Goal: Task Accomplishment & Management: Manage account settings

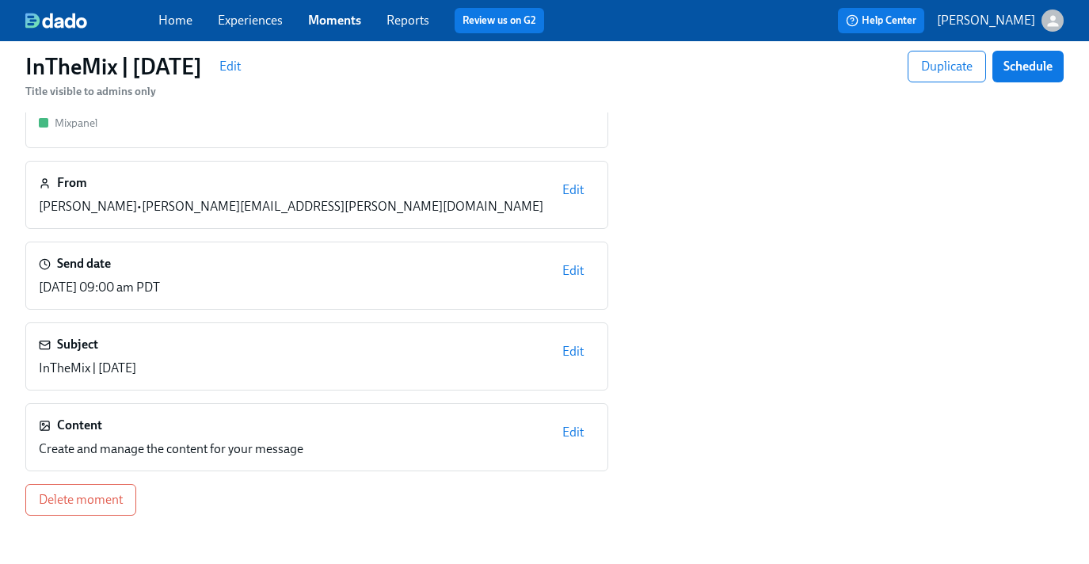
scroll to position [149, 0]
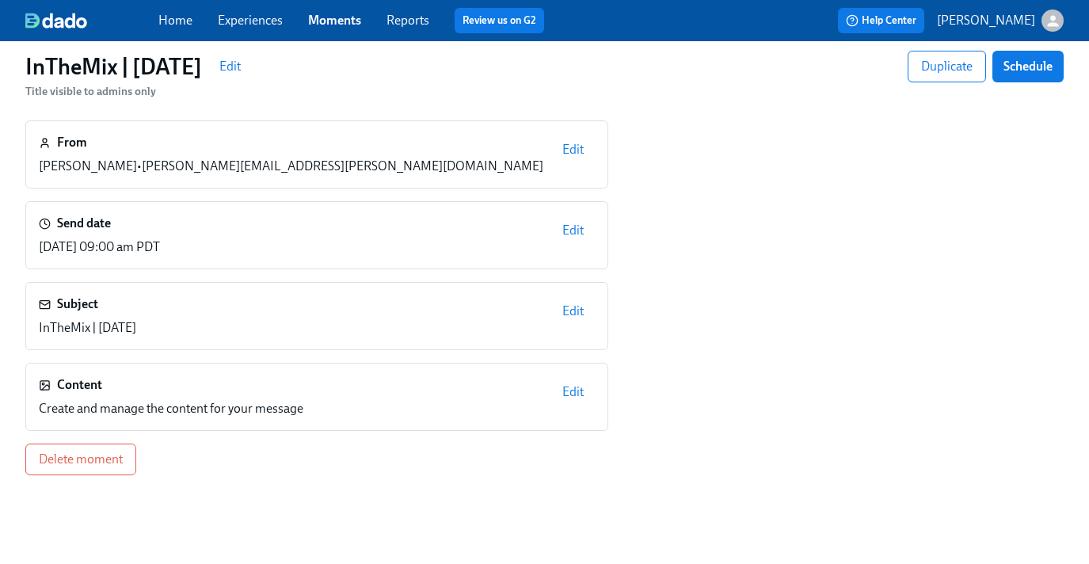
click at [568, 393] on span "Edit" at bounding box center [572, 392] width 21 height 16
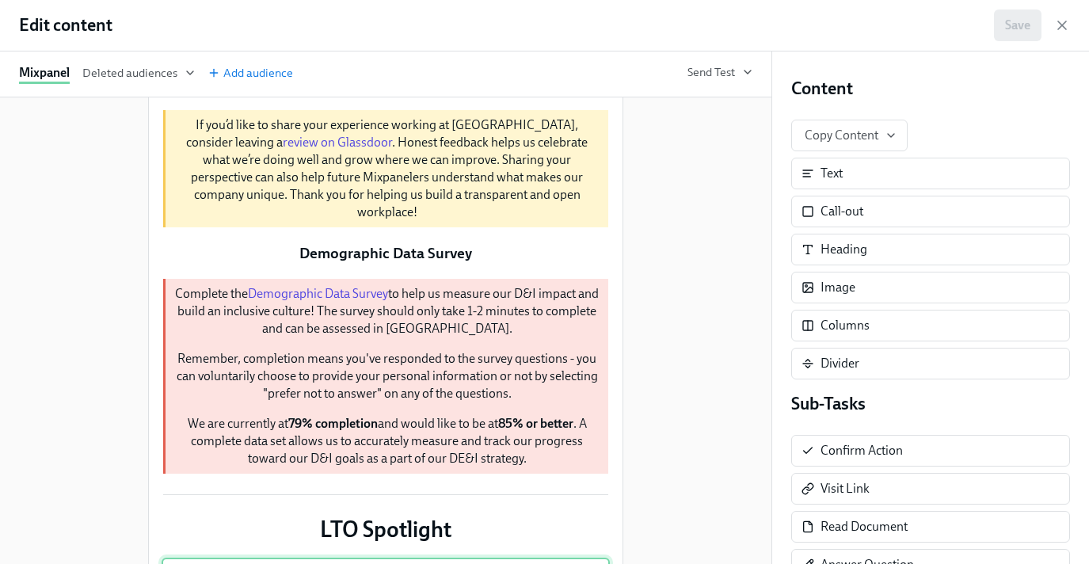
scroll to position [514, 0]
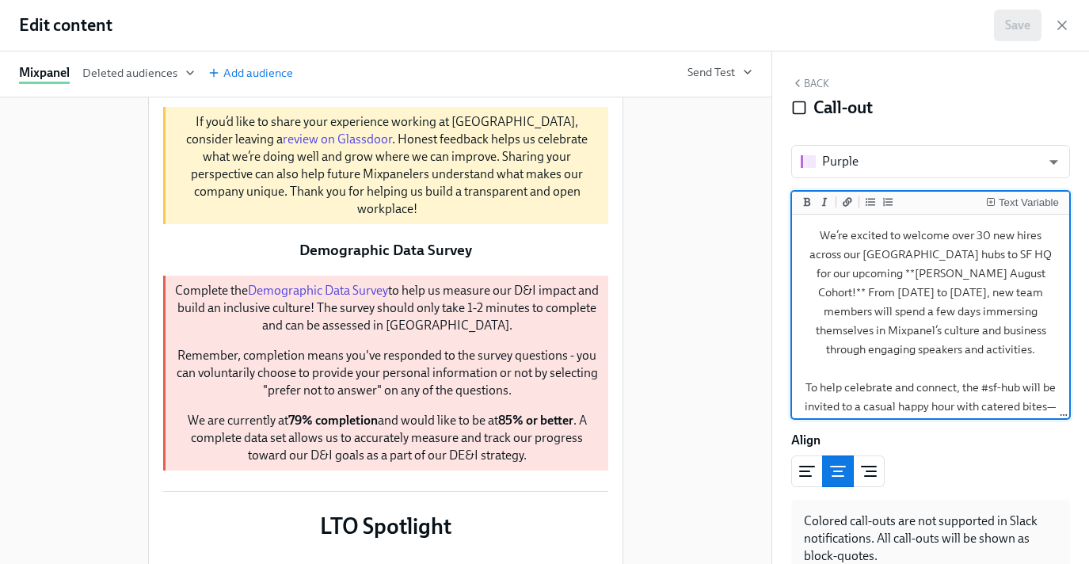
drag, startPoint x: 802, startPoint y: 240, endPoint x: 1139, endPoint y: 407, distance: 375.8
click at [1088, 407] on html "Home Experiences Moments Reports Review us on G2 Help Center [PERSON_NAME] | [D…" at bounding box center [544, 213] width 1089 height 725
type textarea "invite to follow soon. We look forward to seeing you there and making our newes…"
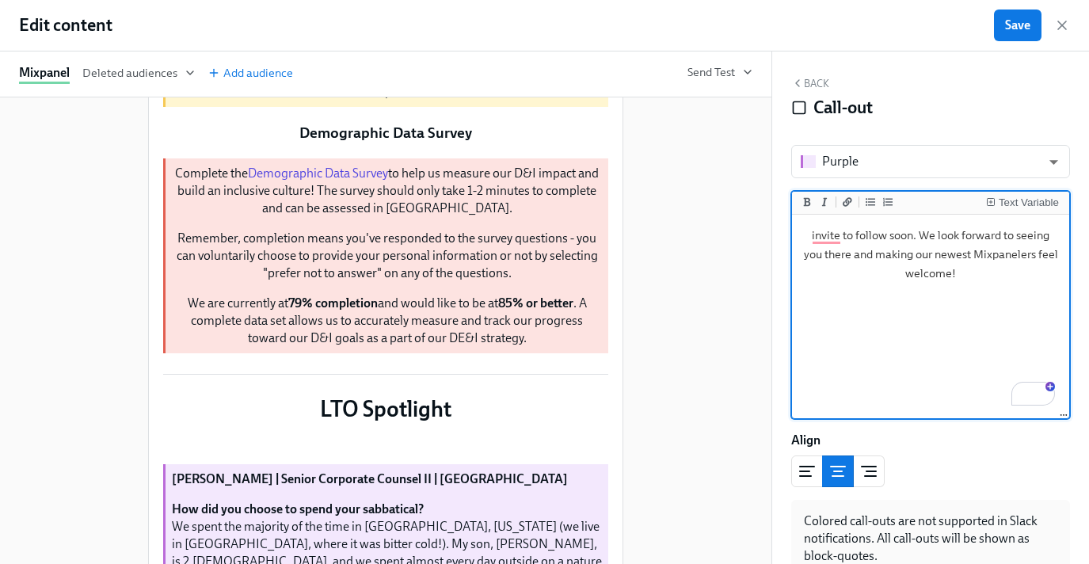
drag, startPoint x: 1022, startPoint y: 345, endPoint x: 800, endPoint y: 214, distance: 257.8
click at [800, 214] on div "Text Variable invite to follow soon. We look forward to seeing you there and ma…" at bounding box center [930, 305] width 279 height 228
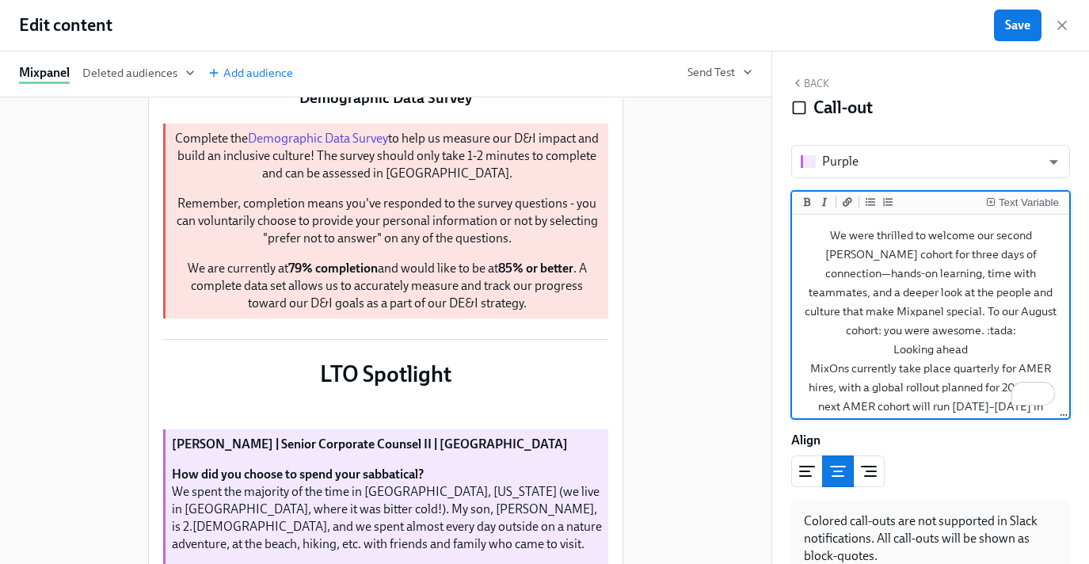
scroll to position [35, 0]
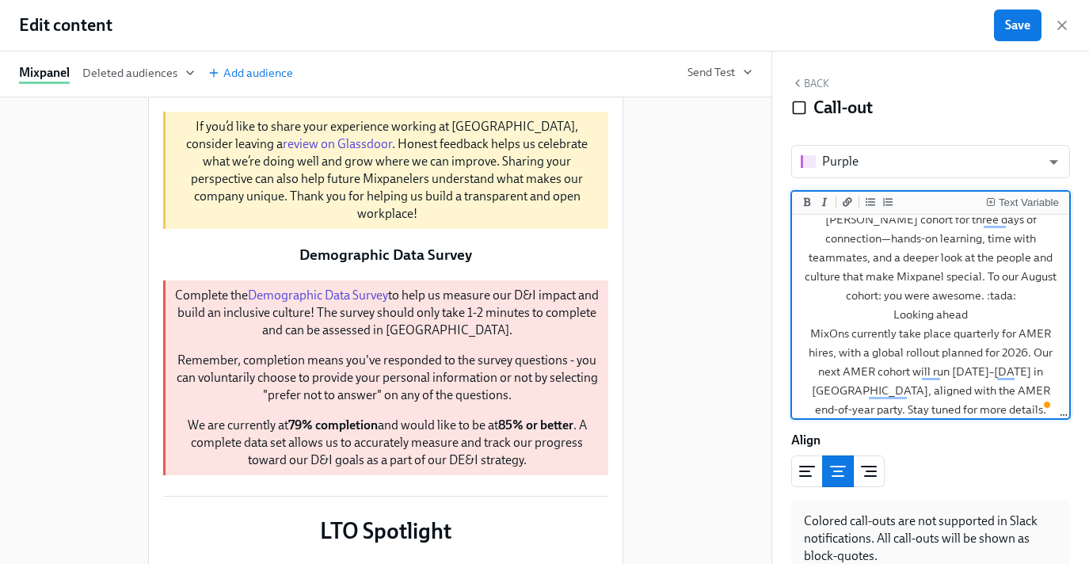
drag, startPoint x: 987, startPoint y: 317, endPoint x: 892, endPoint y: 317, distance: 95.0
click at [892, 317] on textarea "We were thrilled to welcome our second [PERSON_NAME] cohort for three days of c…" at bounding box center [930, 305] width 271 height 244
click at [823, 204] on icon "Add italic text" at bounding box center [824, 201] width 5 height 9
click at [969, 290] on textarea "We were thrilled to welcome our second [PERSON_NAME] cohort for three days of c…" at bounding box center [930, 305] width 271 height 244
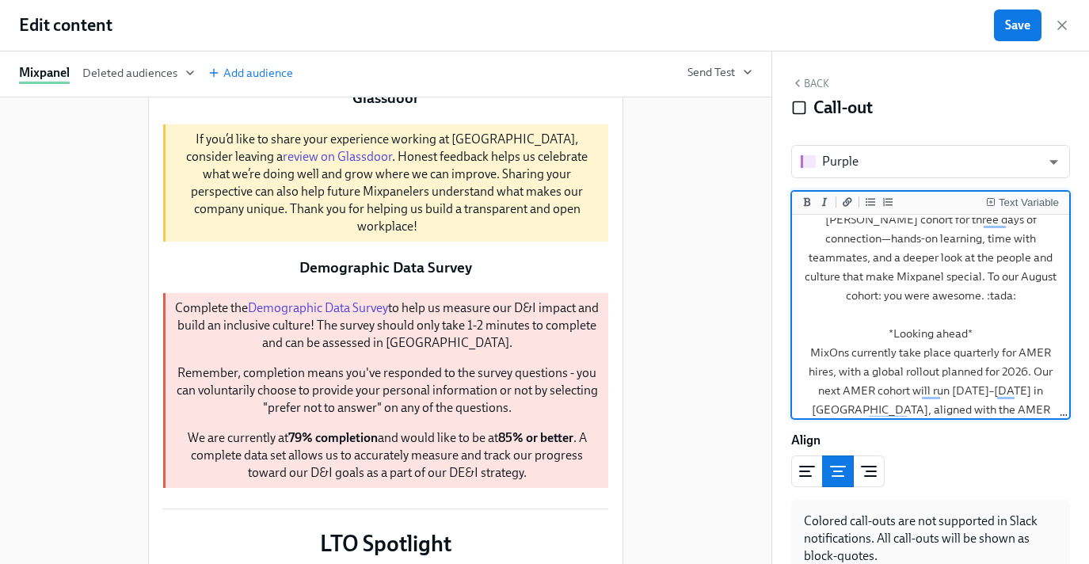
type textarea "We were thrilled to welcome our second [PERSON_NAME] cohort for three days of c…"
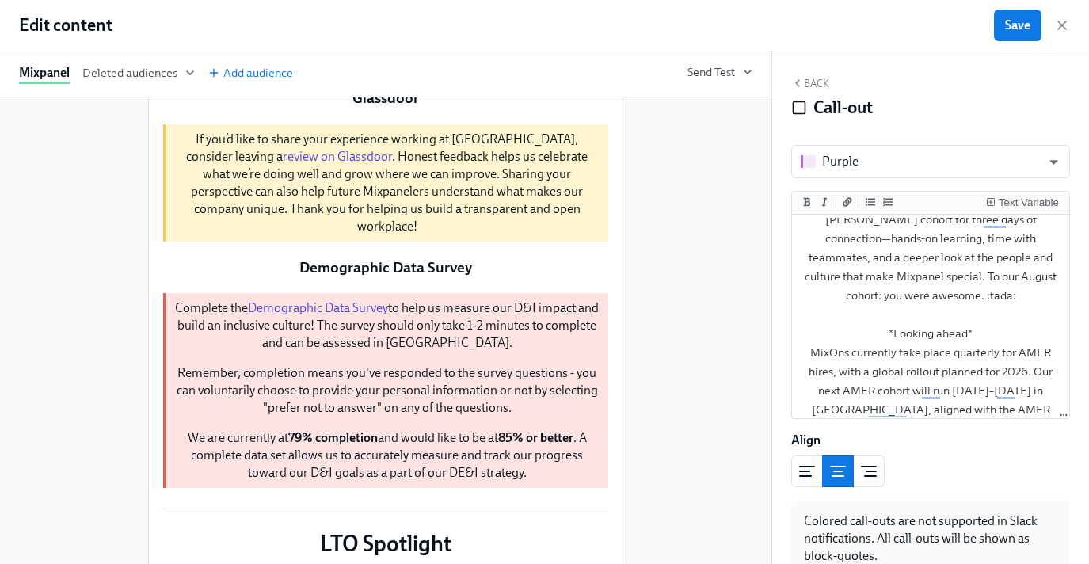
click at [654, 325] on div "Duplicate Delete Duplicate Delete Growth Cycle Duplicate Delete A quick reminde…" at bounding box center [386, 330] width 772 height 466
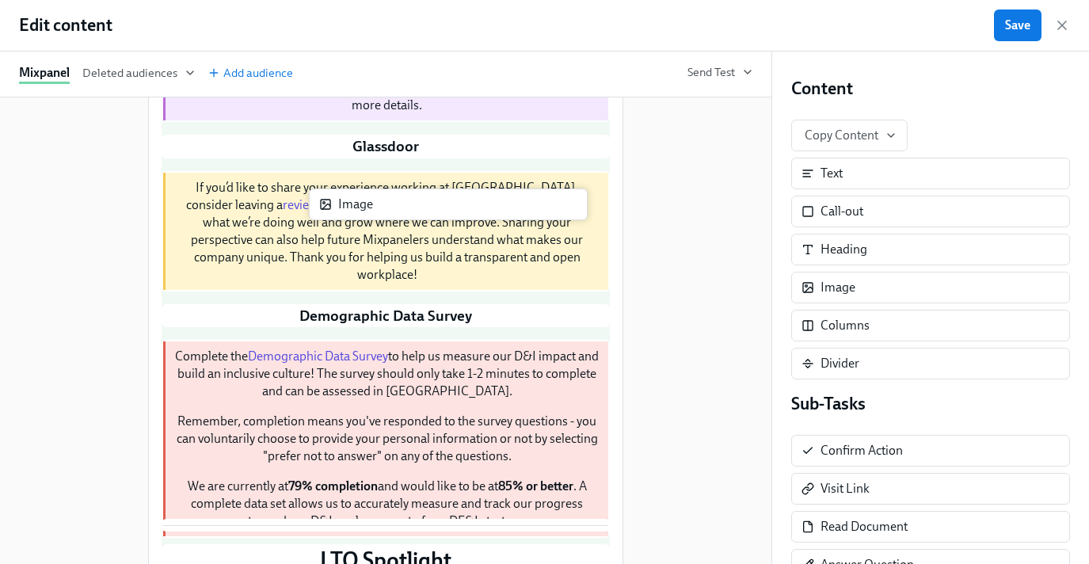
scroll to position [493, 0]
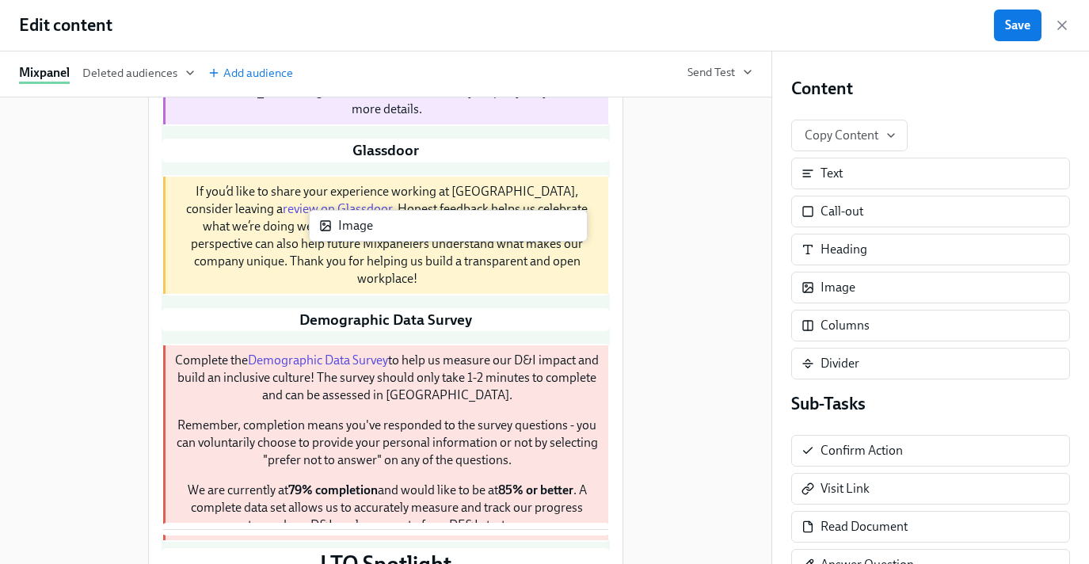
drag, startPoint x: 870, startPoint y: 284, endPoint x: 380, endPoint y: 222, distance: 493.3
click at [380, 222] on div "Mixpanel Deleted audiences Add audience Send Test Duplicate Delete Duplicate De…" at bounding box center [544, 307] width 1089 height 512
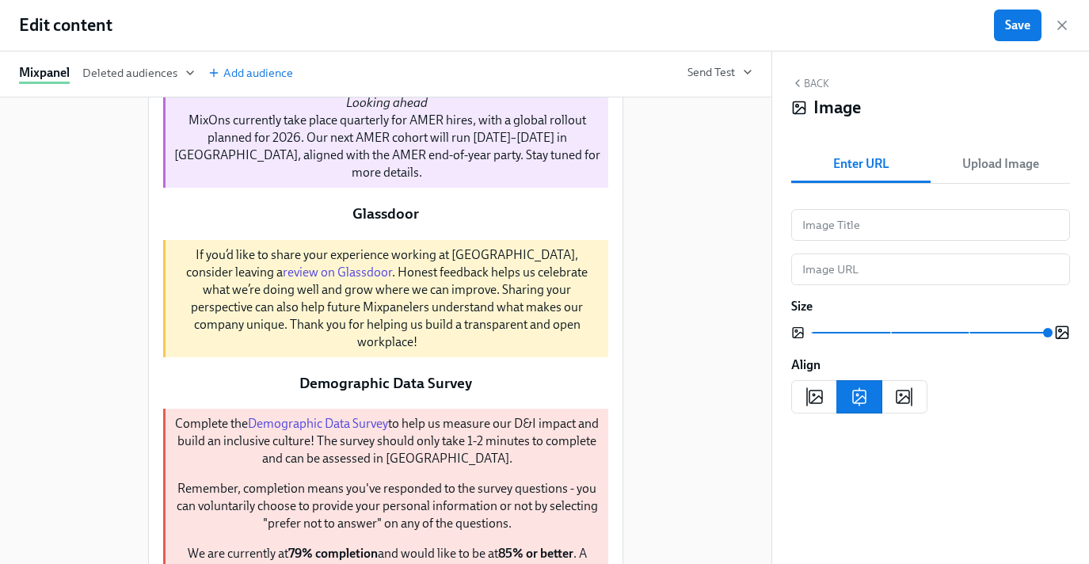
click at [1011, 162] on span "Upload Image" at bounding box center [1000, 164] width 120 height 22
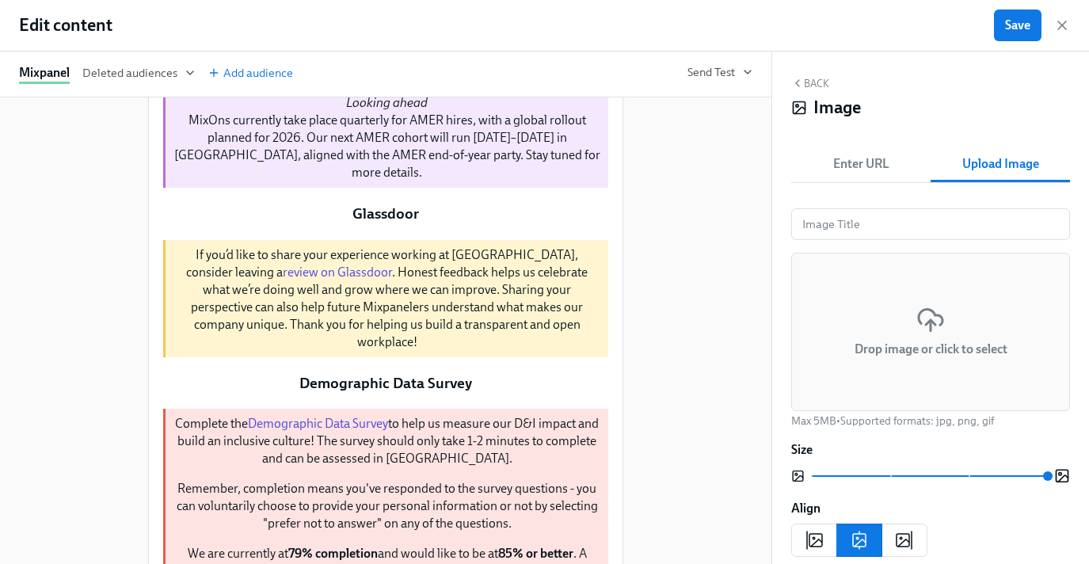
click at [913, 295] on div "Drop image or click to select" at bounding box center [930, 332] width 279 height 158
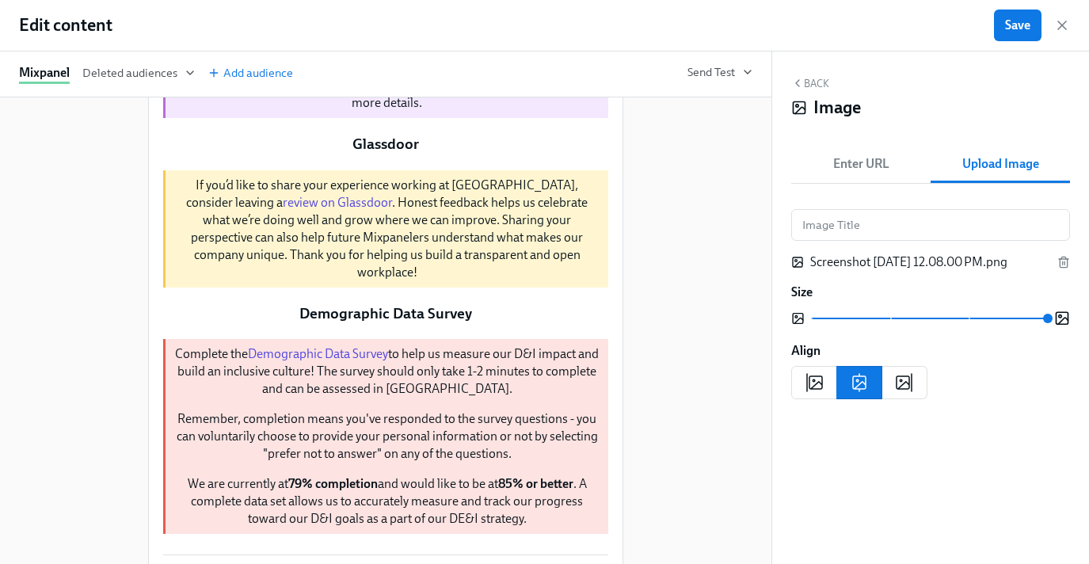
click at [714, 394] on div "Duplicate Delete Duplicate Delete Growth Cycle Duplicate Delete A quick reminde…" at bounding box center [386, 330] width 772 height 466
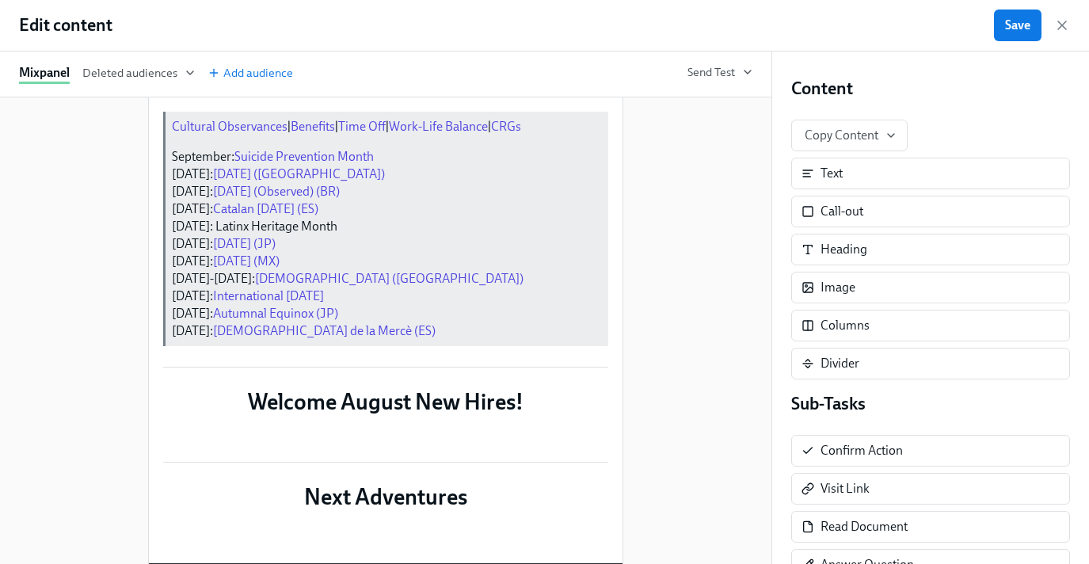
scroll to position [1338, 0]
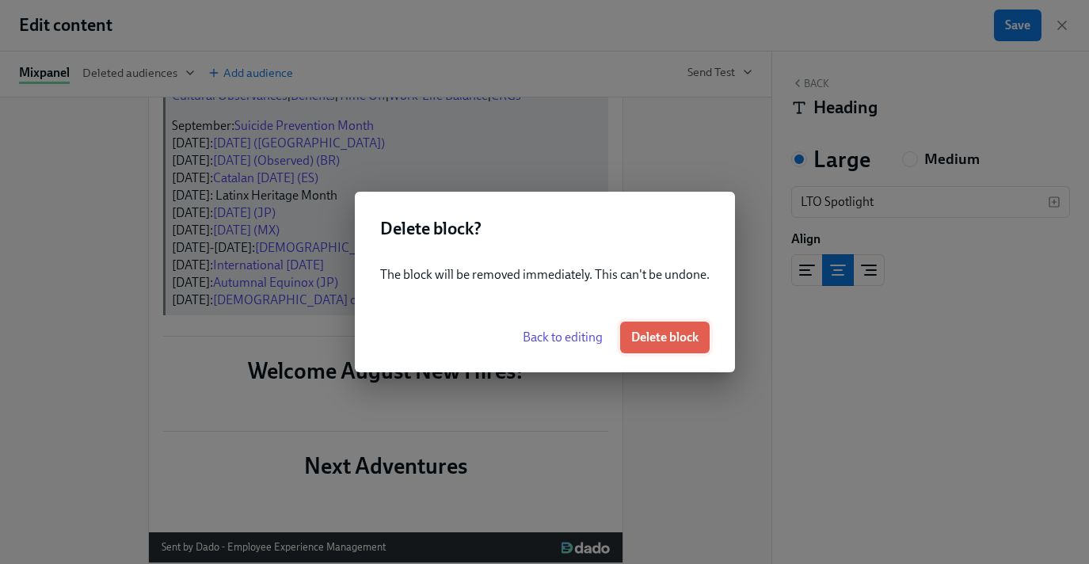
click at [670, 338] on span "Delete block" at bounding box center [664, 337] width 67 height 16
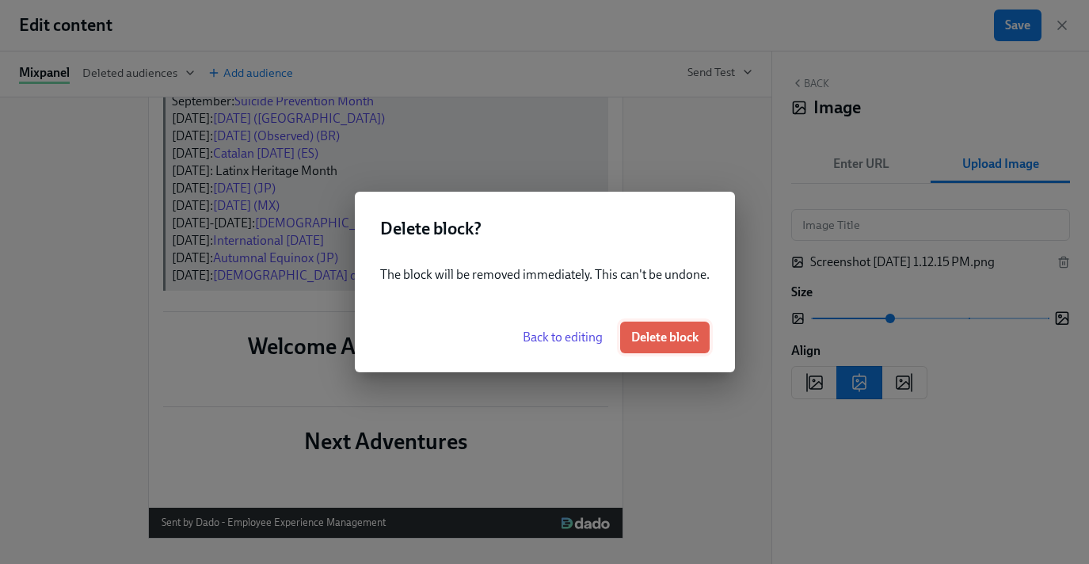
click at [658, 343] on span "Delete block" at bounding box center [664, 337] width 67 height 16
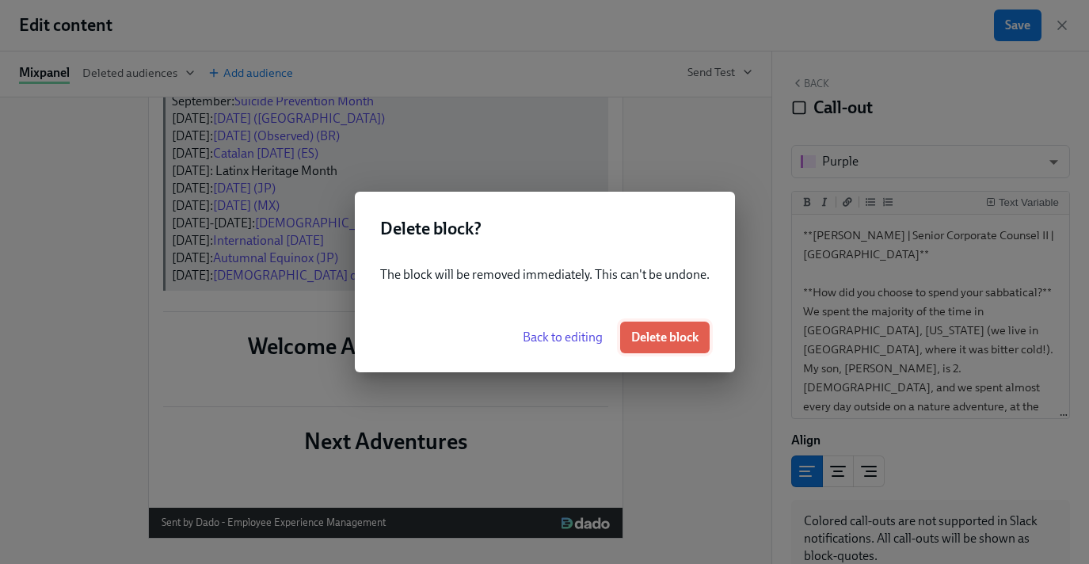
click at [678, 338] on span "Delete block" at bounding box center [664, 337] width 67 height 16
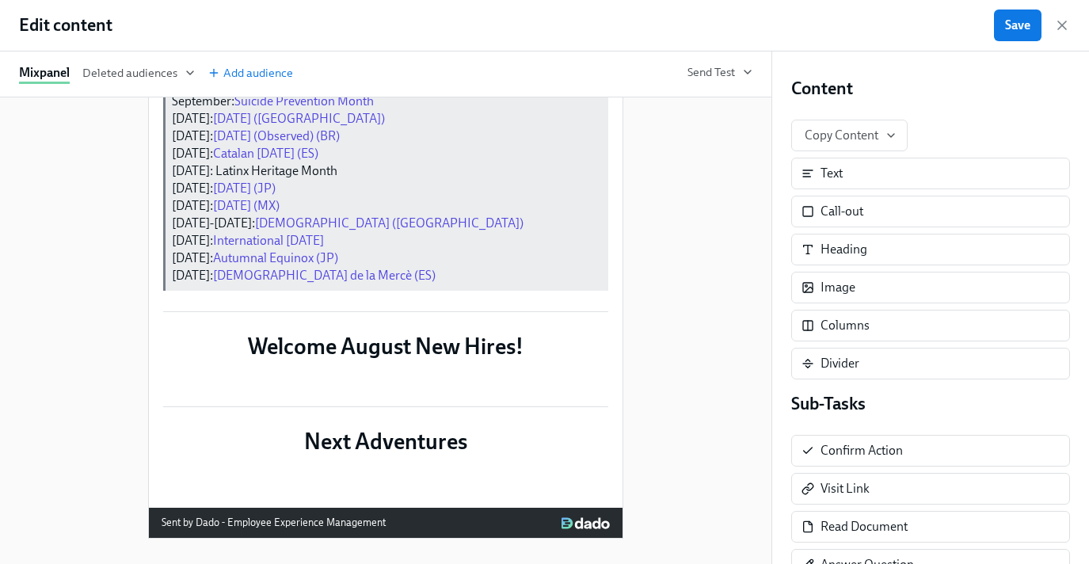
click at [592, 11] on div "Delete" at bounding box center [591, 5] width 29 height 12
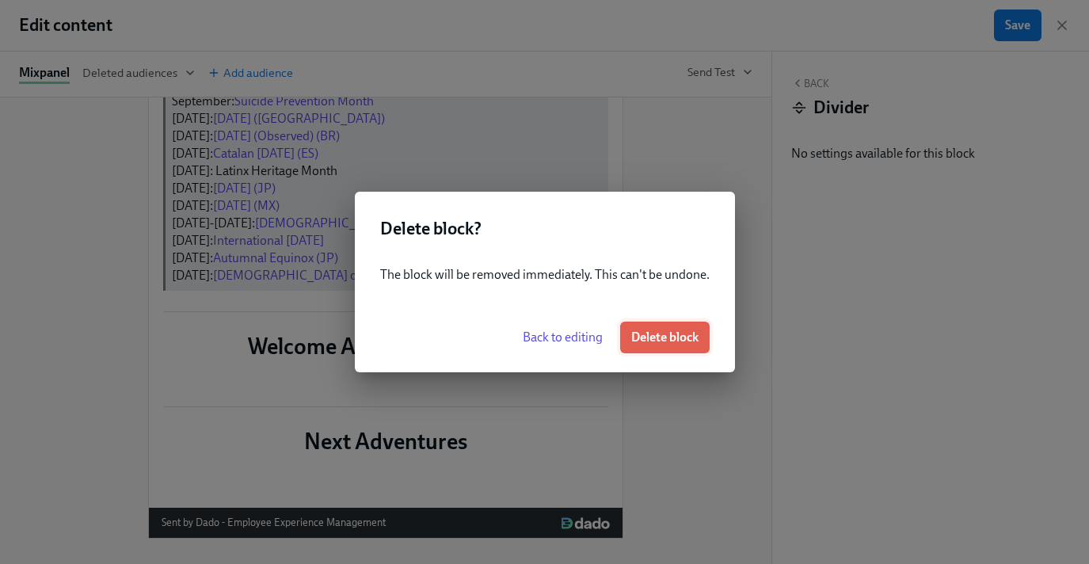
click at [639, 338] on span "Delete block" at bounding box center [664, 337] width 67 height 16
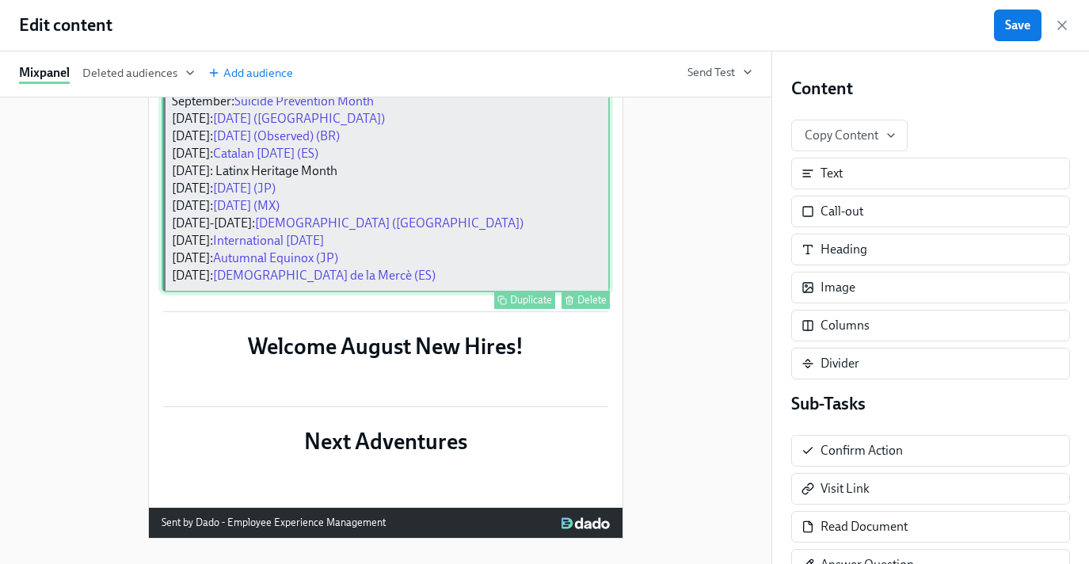
scroll to position [1277, 0]
click at [381, 292] on div "Cultural Observances | Benefits | Time Off | Work-Life Balance | CRGs September…" at bounding box center [386, 174] width 448 height 238
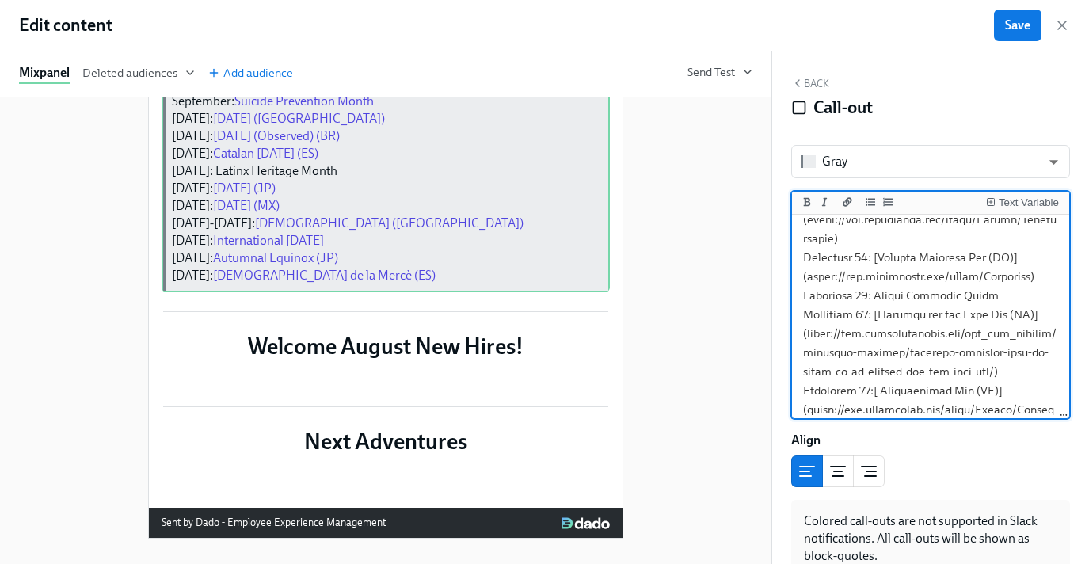
scroll to position [399, 0]
drag, startPoint x: 1002, startPoint y: 313, endPoint x: 876, endPoint y: 310, distance: 126.0
click at [876, 310] on textarea "To enrich screen reader interactions, please activate Accessibility in Grammarl…" at bounding box center [930, 245] width 271 height 852
click at [843, 204] on icon "Add a link" at bounding box center [848, 201] width 10 height 9
click at [1016, 314] on textarea "To enrich screen reader interactions, please activate Accessibility in Grammarl…" at bounding box center [930, 245] width 271 height 852
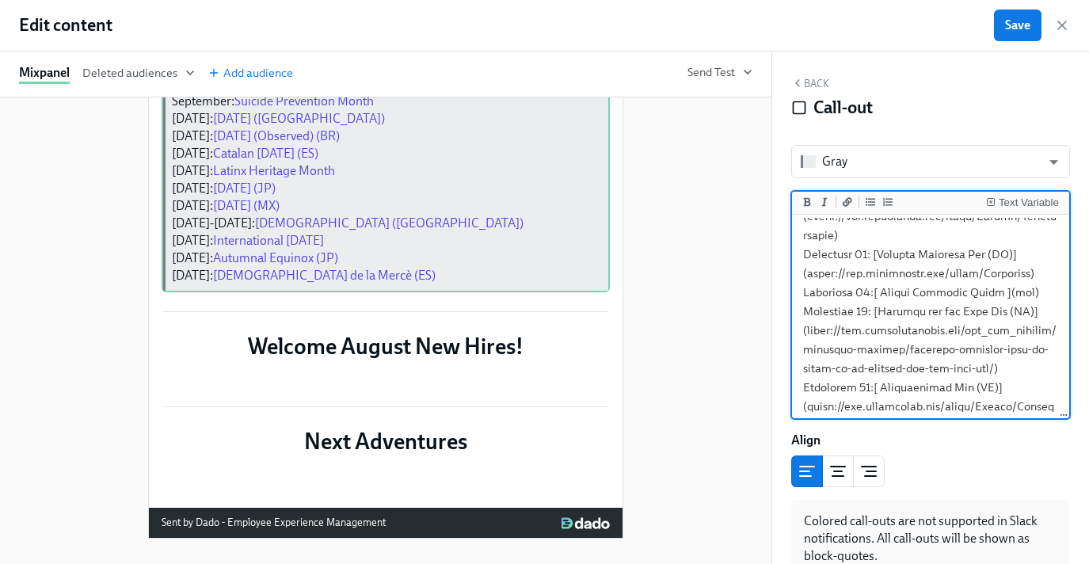
click at [1016, 314] on textarea "To enrich screen reader interactions, please activate Accessibility in Grammarl…" at bounding box center [930, 245] width 271 height 852
paste textarea "[URL][DOMAIN_NAME]"
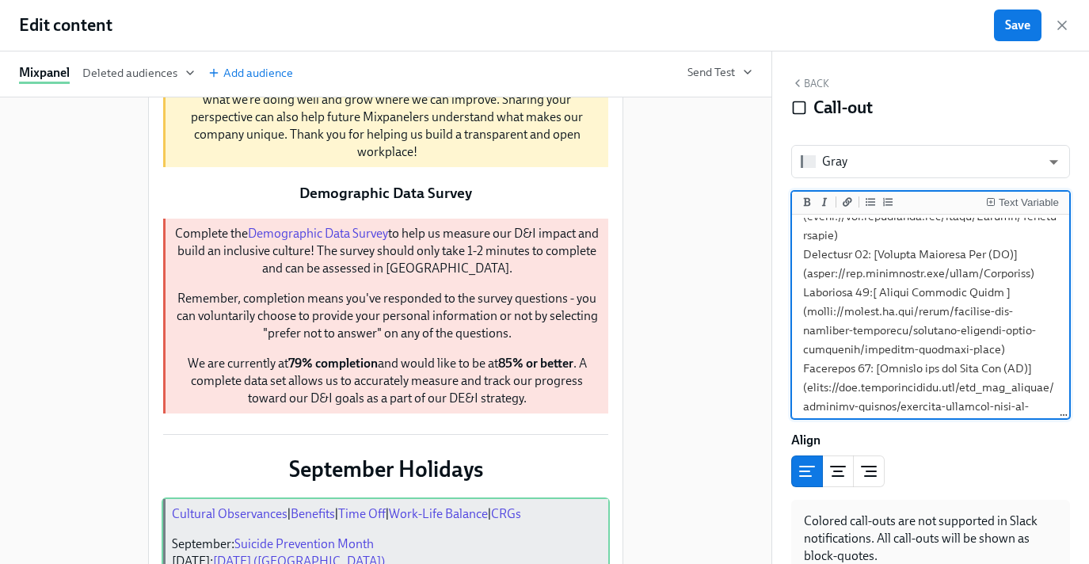
scroll to position [640, 0]
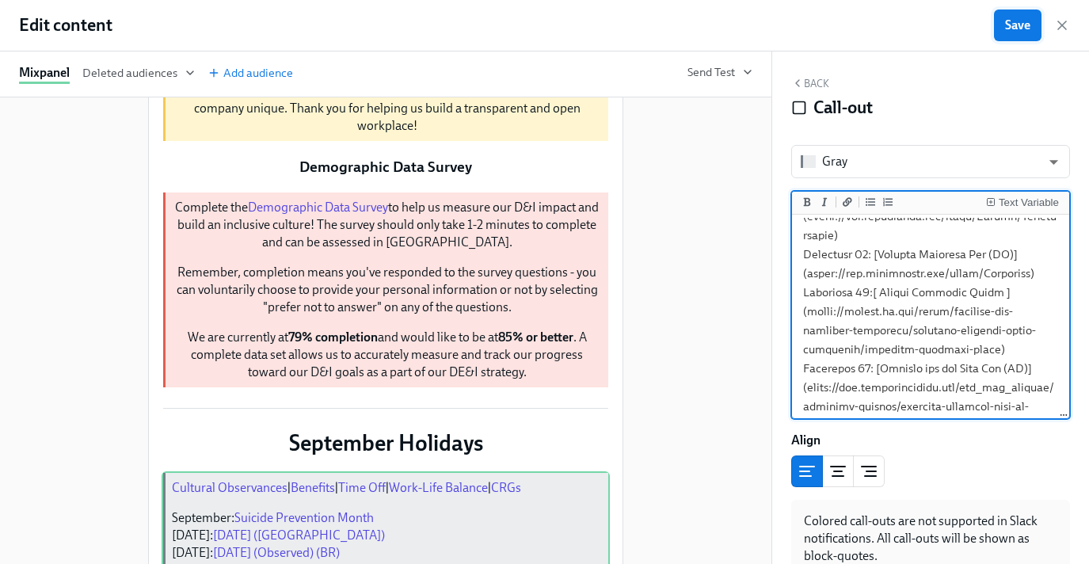
type textarea "[Cultural Observances]([URL][DOMAIN_NAME]) | [Benefits]([URL][DOMAIN_NAME]) | […"
click at [1013, 32] on span "Save" at bounding box center [1017, 25] width 25 height 16
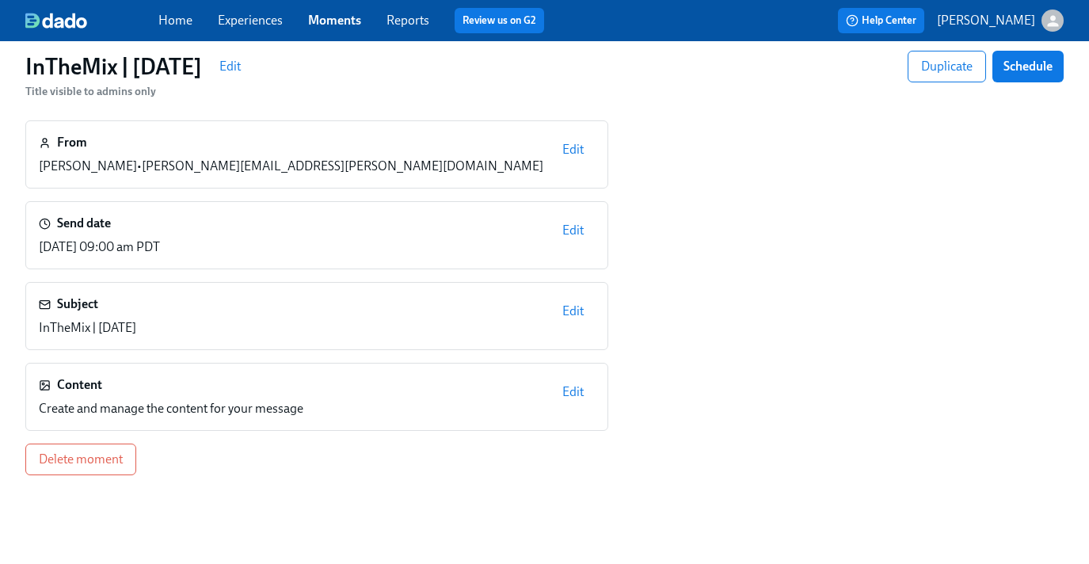
scroll to position [118, 0]
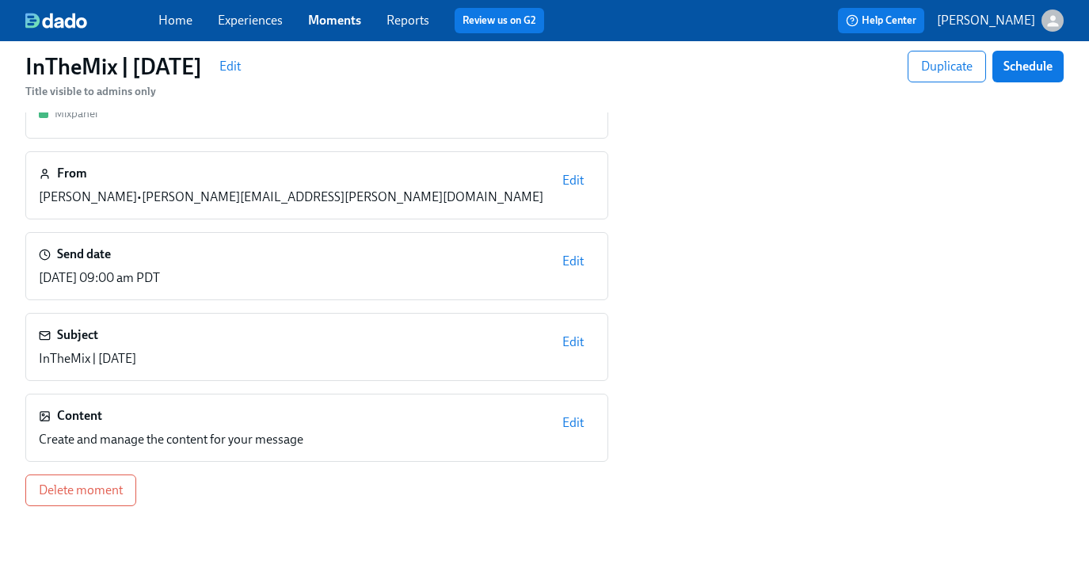
click at [570, 264] on span "Edit" at bounding box center [572, 261] width 21 height 16
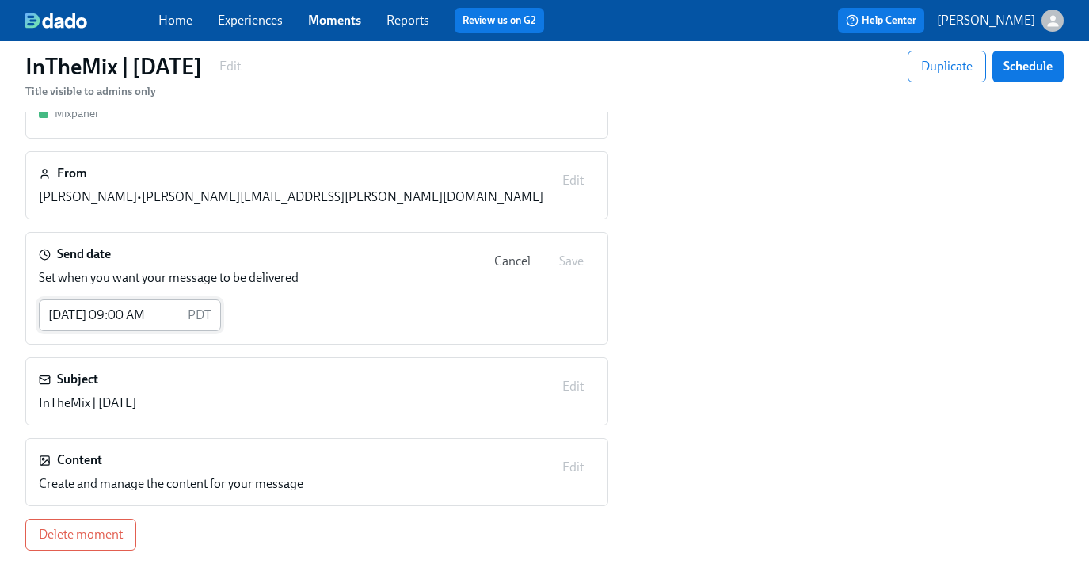
click at [130, 317] on input "[DATE] 09:00 AM" at bounding box center [110, 315] width 143 height 32
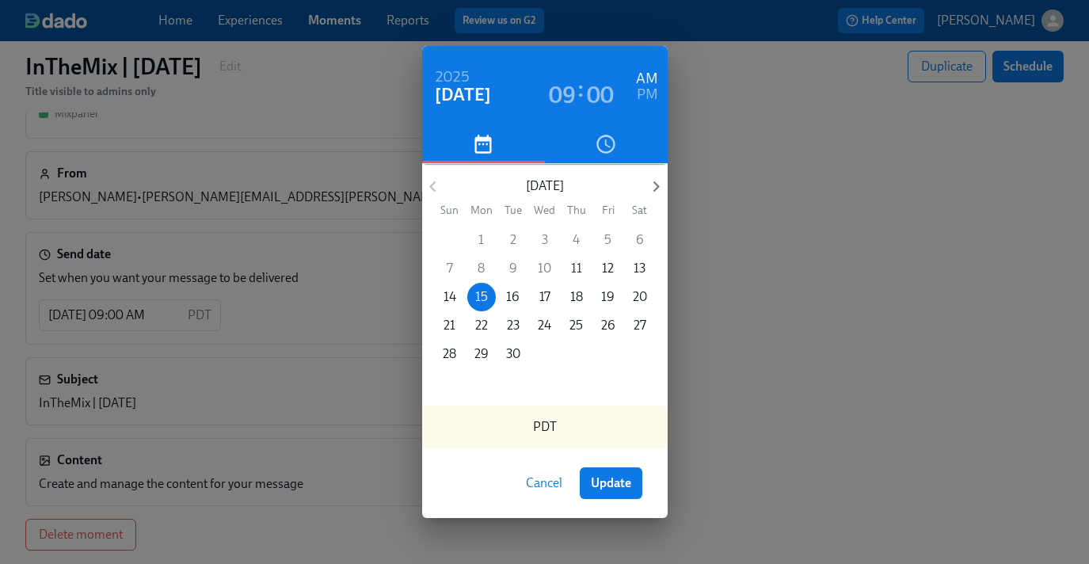
click at [582, 271] on span "11" at bounding box center [576, 268] width 29 height 17
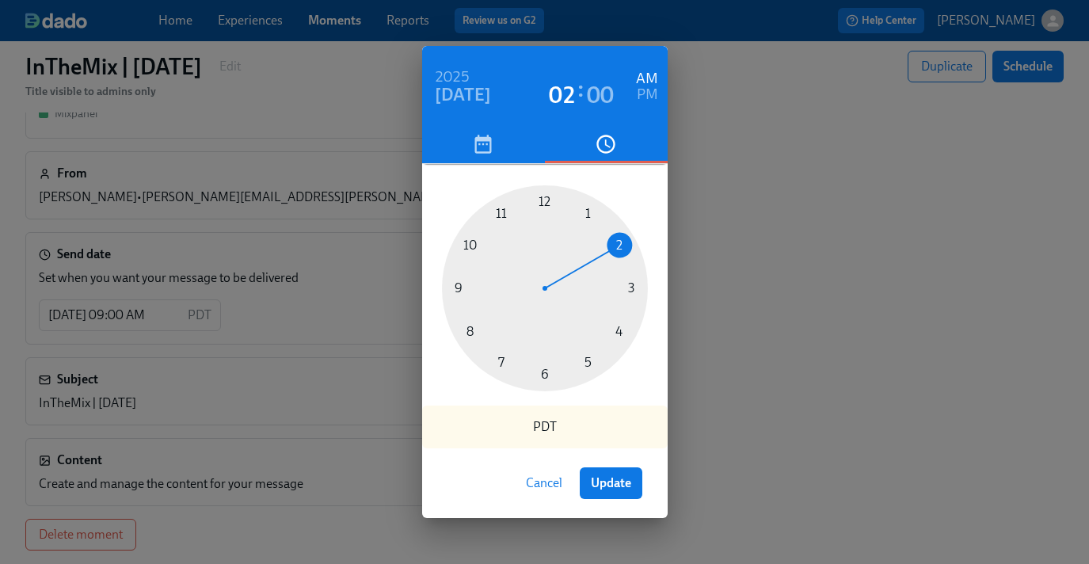
drag, startPoint x: 458, startPoint y: 282, endPoint x: 626, endPoint y: 244, distance: 172.1
click at [626, 244] on div at bounding box center [545, 288] width 206 height 206
click at [651, 93] on h6 "PM" at bounding box center [647, 94] width 21 height 25
click at [620, 488] on span "Update" at bounding box center [611, 483] width 40 height 16
type input "[DATE] 02:00 PM"
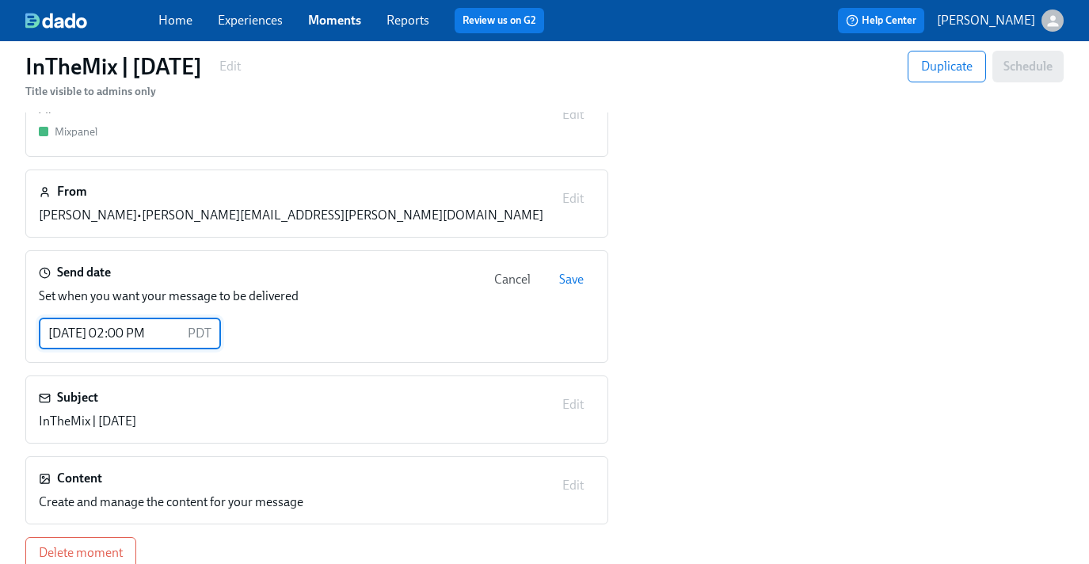
click at [580, 272] on span "Save" at bounding box center [571, 280] width 25 height 16
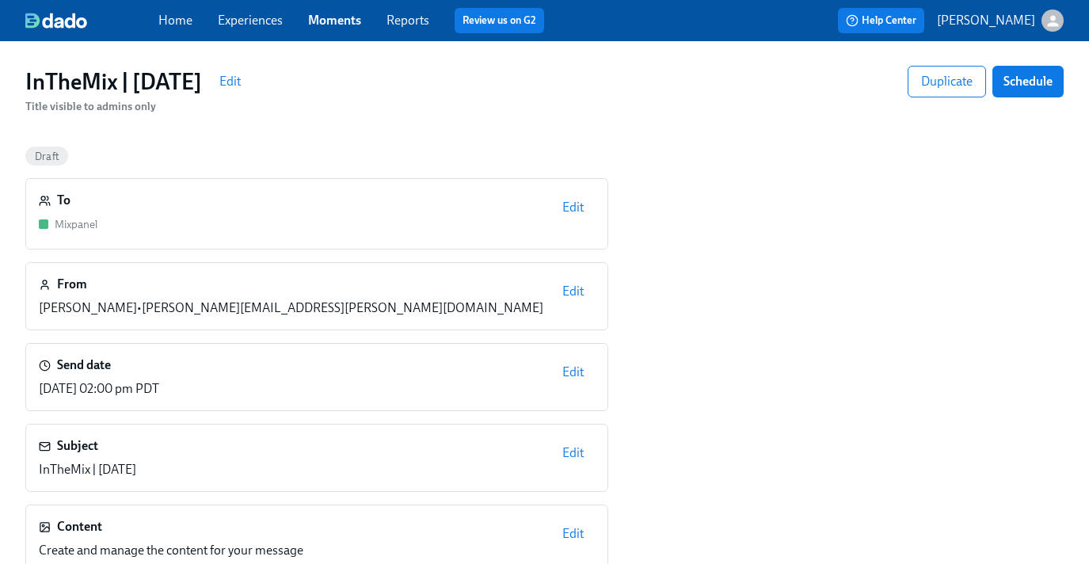
scroll to position [0, 0]
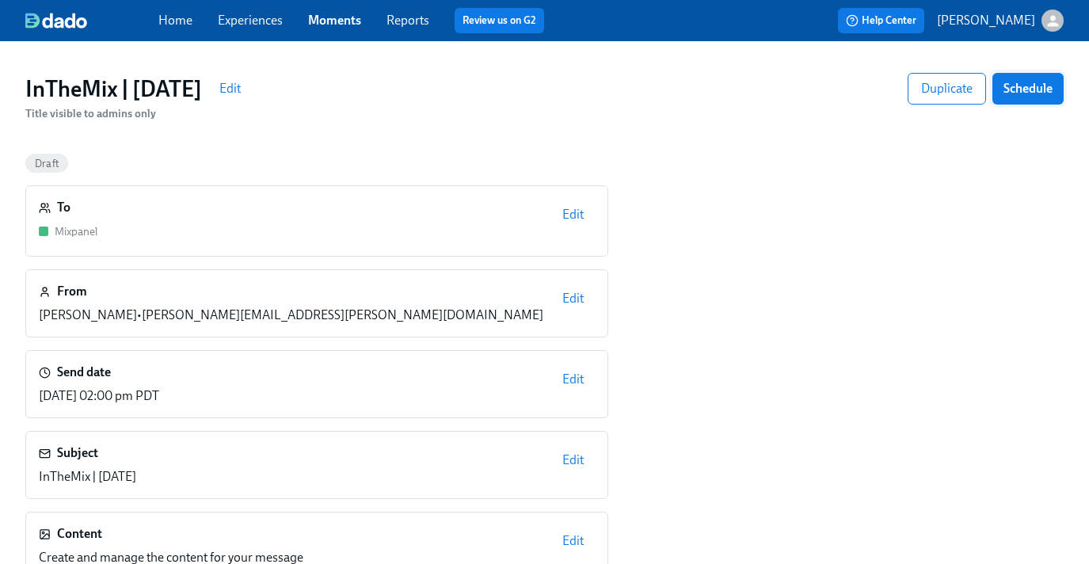
click at [1025, 96] on span "Schedule" at bounding box center [1027, 89] width 49 height 16
